Goal: Task Accomplishment & Management: Complete application form

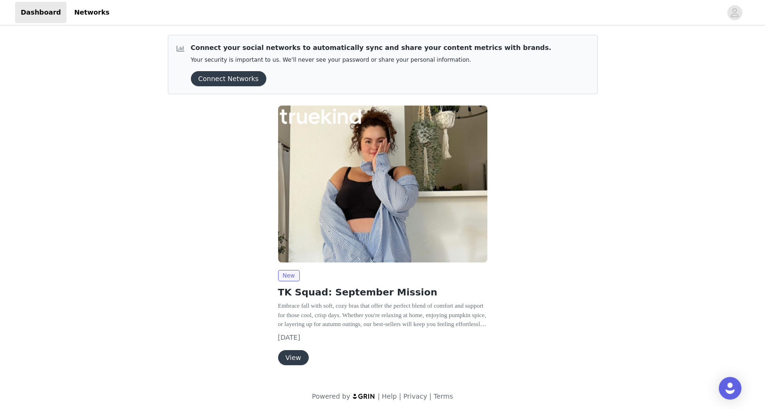
click at [292, 368] on div "New TK Squad: September Mission Embrace fall with soft, cozy bras that offer th…" at bounding box center [382, 237] width 220 height 275
click at [294, 360] on button "View" at bounding box center [293, 357] width 31 height 15
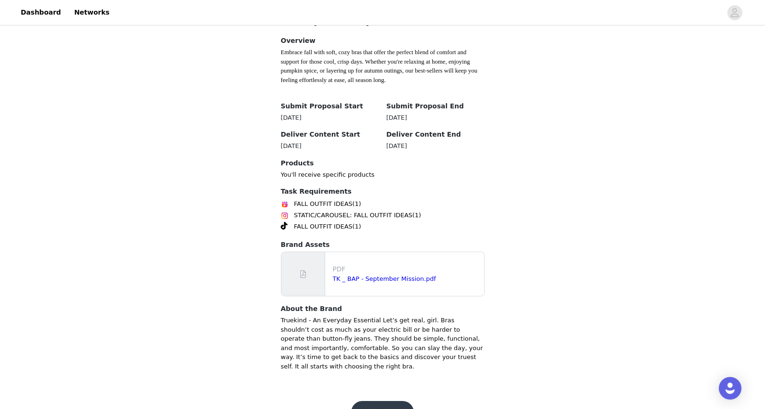
scroll to position [258, 0]
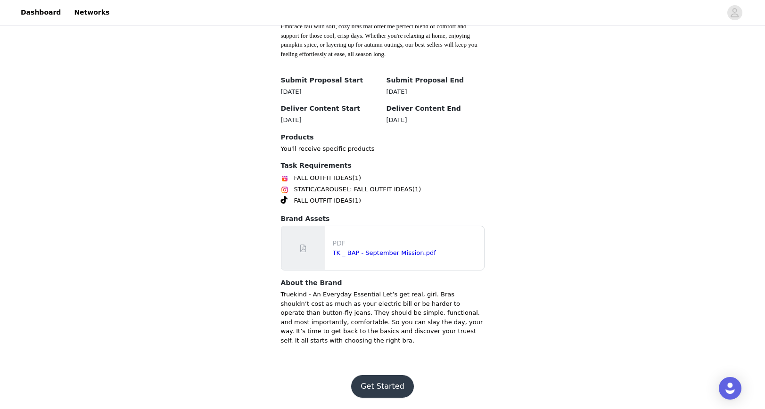
click at [383, 380] on button "Get Started" at bounding box center [382, 386] width 63 height 23
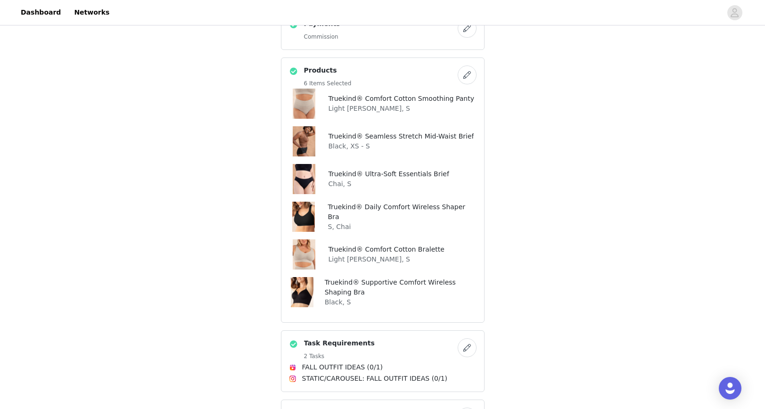
scroll to position [726, 0]
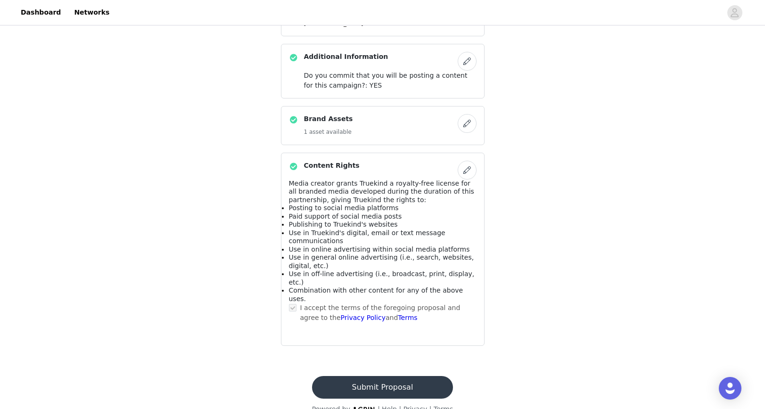
click at [382, 376] on button "Submit Proposal" at bounding box center [382, 387] width 141 height 23
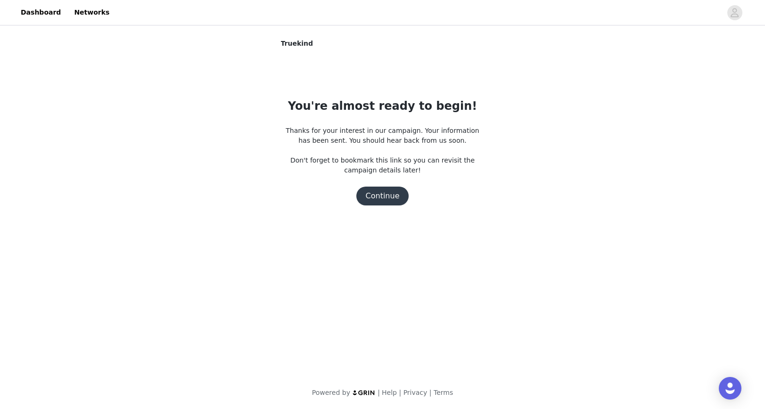
click at [389, 195] on button "Continue" at bounding box center [382, 196] width 53 height 19
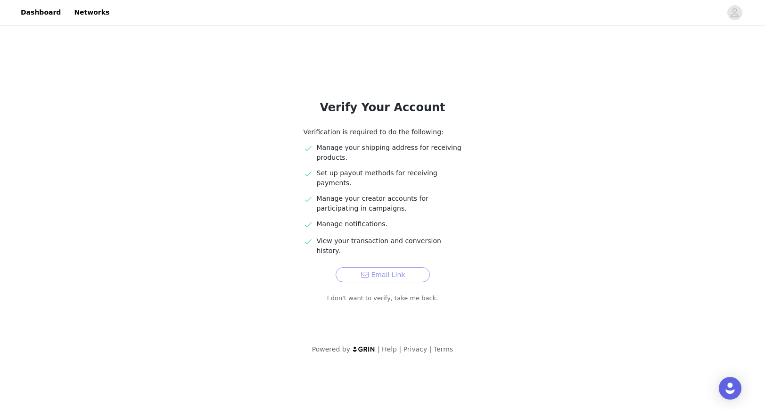
click at [367, 267] on button "Email Link" at bounding box center [382, 274] width 94 height 15
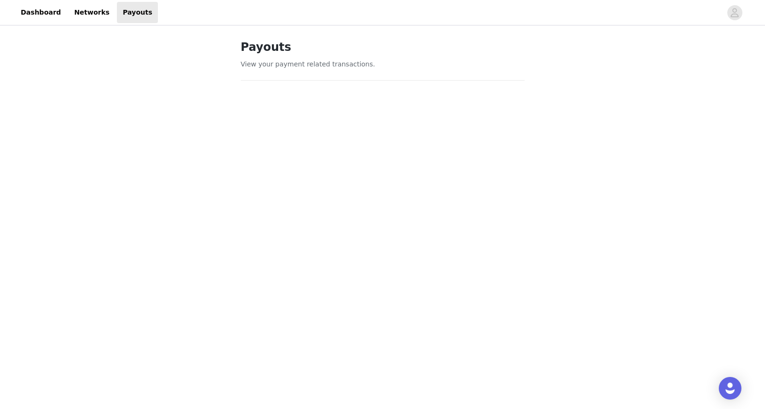
click at [543, 174] on div "Payouts View your payment related transactions. Payout Activity View and track …" at bounding box center [382, 336] width 765 height 619
